Goal: Browse casually: Explore the website without a specific task or goal

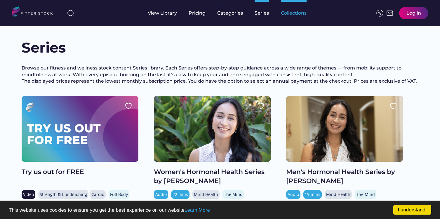
click at [291, 13] on div "Collections" at bounding box center [294, 13] width 26 height 6
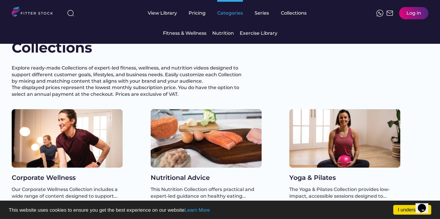
click at [229, 17] on div "fvck Categories" at bounding box center [230, 13] width 26 height 26
click at [227, 13] on div "Categories" at bounding box center [230, 13] width 26 height 6
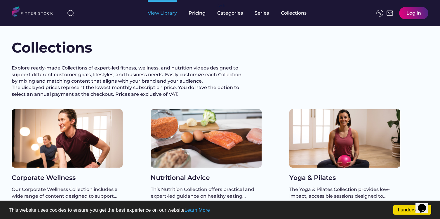
click at [161, 11] on div "View Library" at bounding box center [162, 13] width 29 height 6
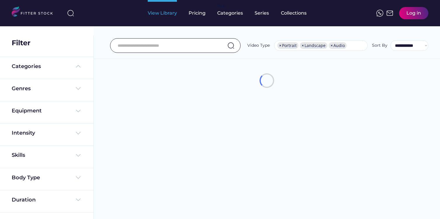
select select "**********"
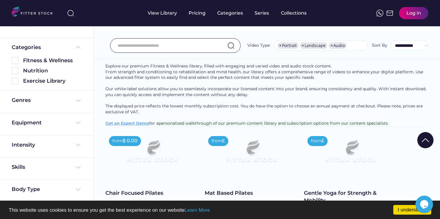
scroll to position [40, 0]
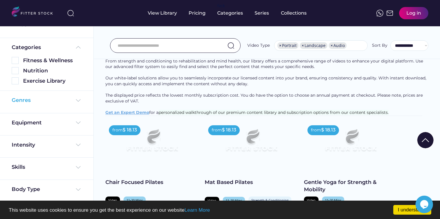
click at [75, 98] on img at bounding box center [78, 100] width 7 height 7
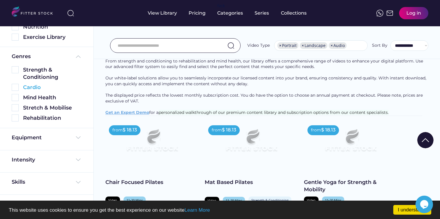
scroll to position [83, 0]
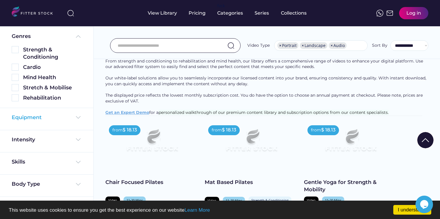
click at [75, 119] on img at bounding box center [78, 117] width 7 height 7
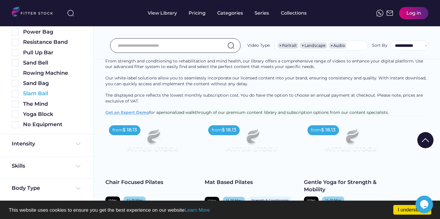
scroll to position [371, 0]
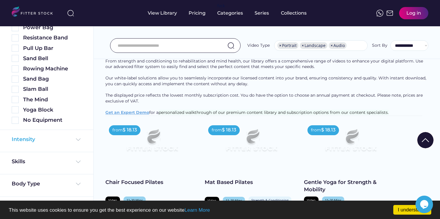
click at [75, 137] on img at bounding box center [78, 139] width 7 height 7
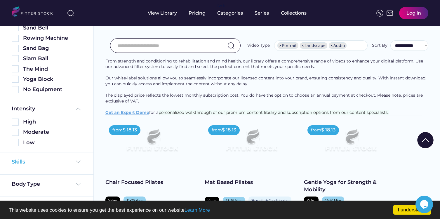
click at [77, 163] on img at bounding box center [78, 161] width 7 height 7
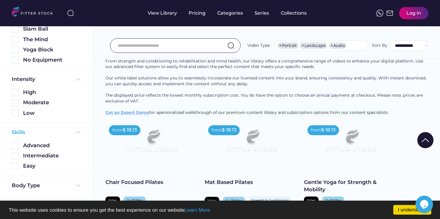
scroll to position [433, 0]
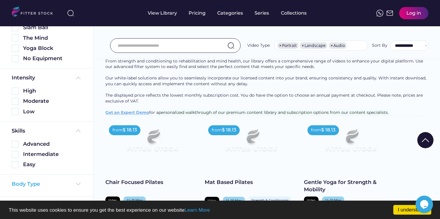
click at [77, 183] on img at bounding box center [78, 184] width 7 height 7
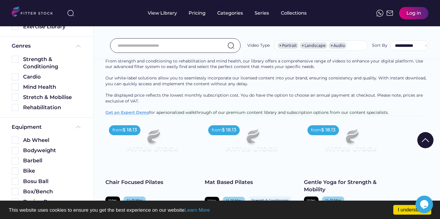
scroll to position [69, 0]
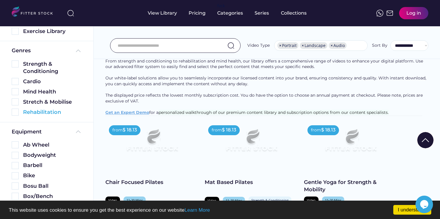
click at [17, 110] on img at bounding box center [15, 112] width 7 height 7
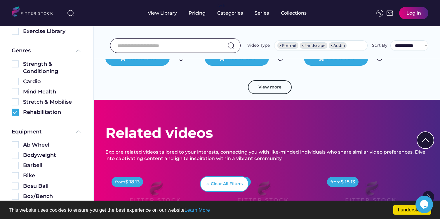
scroll to position [2298, 0]
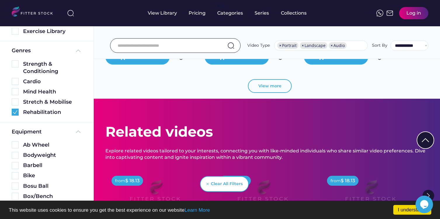
click at [266, 89] on button "View more" at bounding box center [270, 86] width 44 height 14
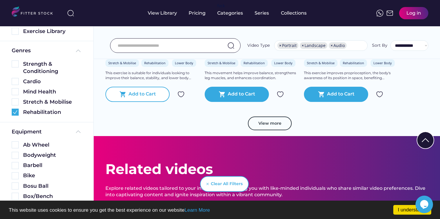
scroll to position [3345, 0]
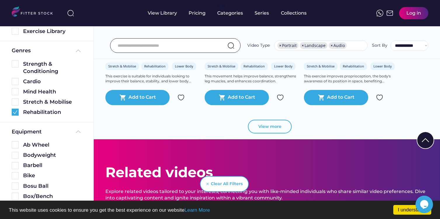
click at [274, 134] on button "View more" at bounding box center [270, 127] width 44 height 14
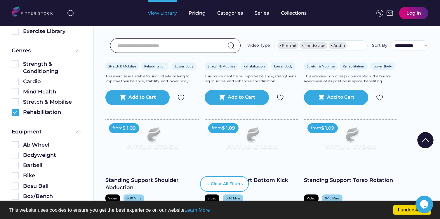
click at [173, 14] on div "View Library" at bounding box center [162, 13] width 29 height 6
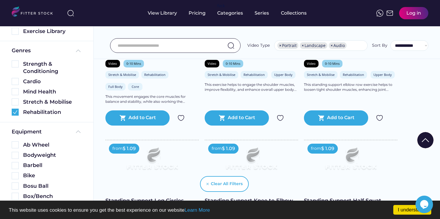
scroll to position [3635, 0]
